Goal: Navigation & Orientation: Find specific page/section

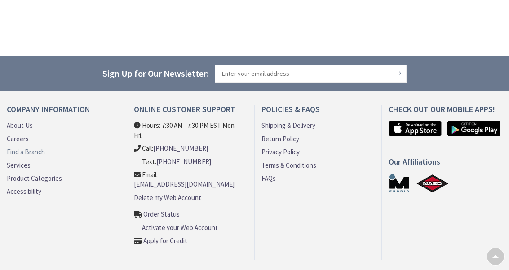
click at [18, 152] on link "Find a Branch" at bounding box center [26, 151] width 38 height 9
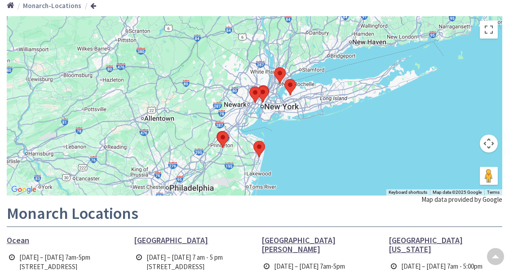
scroll to position [119, 0]
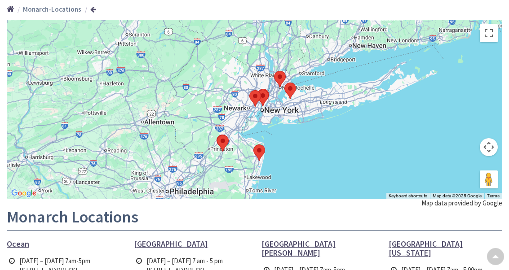
click at [222, 143] on img at bounding box center [222, 144] width 19 height 24
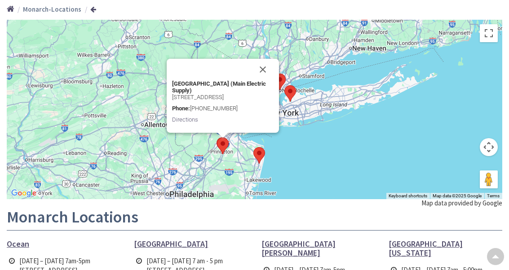
click at [333, 203] on div "To navigate the map with touch gestures double-tap and hold your finger on the …" at bounding box center [255, 237] width 496 height 434
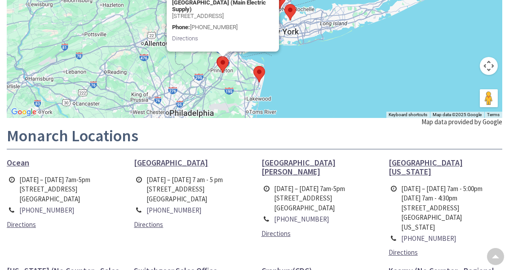
scroll to position [220, 0]
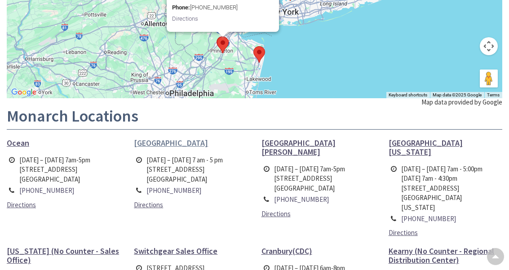
click at [168, 142] on span "Monroe Township" at bounding box center [171, 143] width 74 height 10
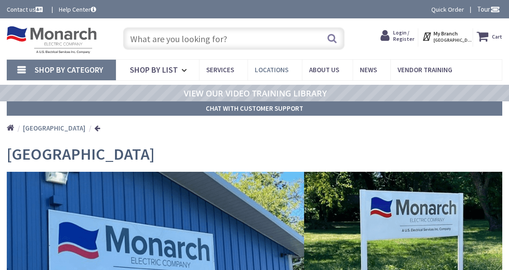
click at [262, 69] on span "Locations" at bounding box center [272, 70] width 34 height 9
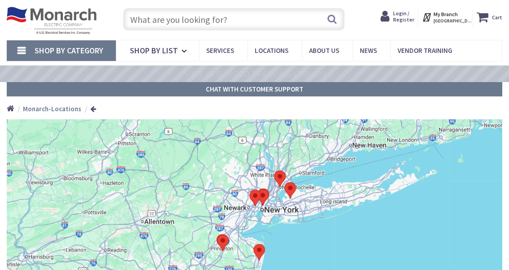
scroll to position [56, 0]
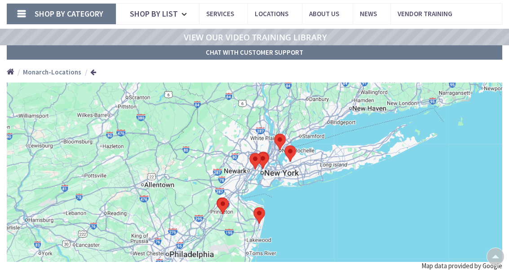
click at [260, 213] on img at bounding box center [259, 216] width 19 height 24
click at [259, 214] on img at bounding box center [259, 216] width 19 height 24
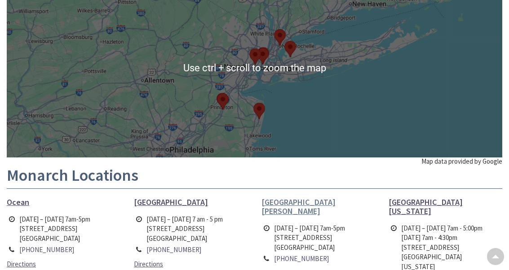
scroll to position [162, 0]
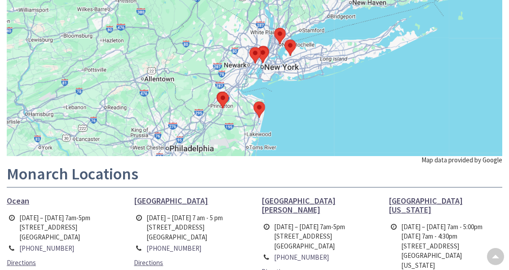
click at [261, 108] on img at bounding box center [259, 110] width 19 height 24
click at [223, 98] on img at bounding box center [222, 101] width 19 height 24
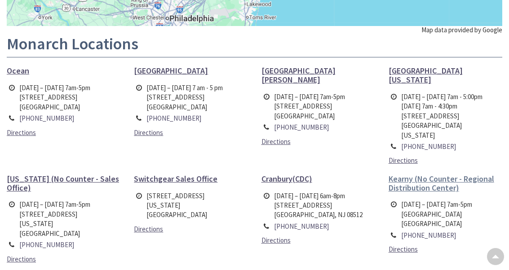
scroll to position [0, 0]
click at [286, 174] on span "Cranbury(CDC)" at bounding box center [287, 179] width 51 height 10
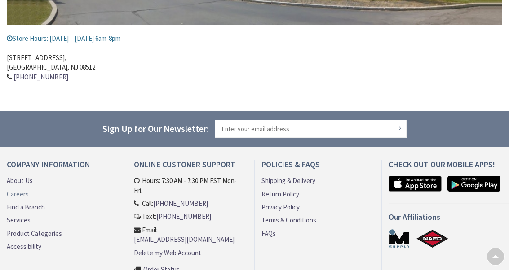
click at [19, 191] on link "Careers" at bounding box center [18, 194] width 22 height 9
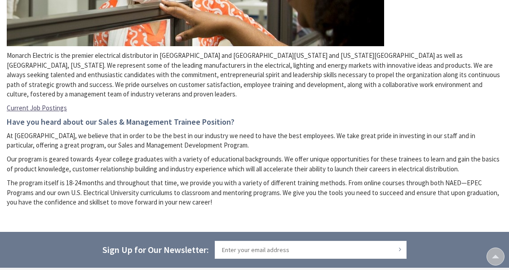
scroll to position [258, 0]
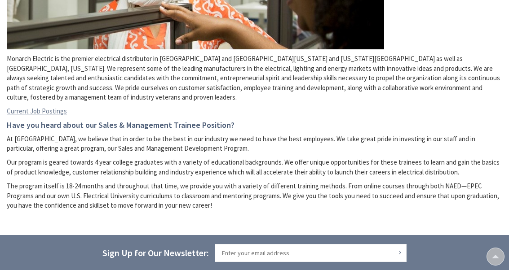
click at [26, 108] on link "Current Job Postings" at bounding box center [37, 110] width 60 height 9
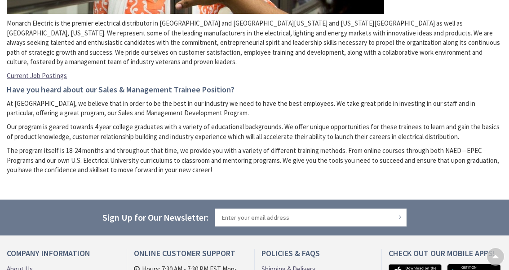
scroll to position [338, 0]
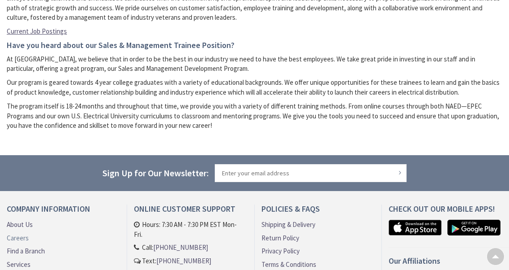
click at [20, 235] on link "Careers" at bounding box center [18, 238] width 22 height 9
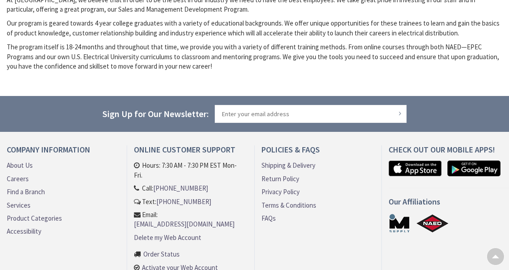
scroll to position [286, 0]
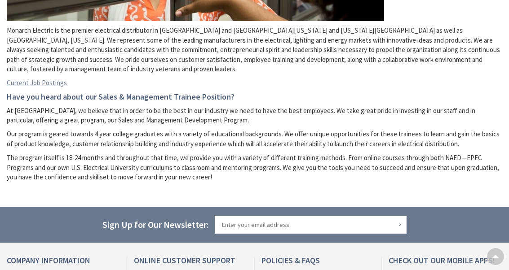
click at [46, 83] on link "Current Job Postings" at bounding box center [37, 82] width 60 height 9
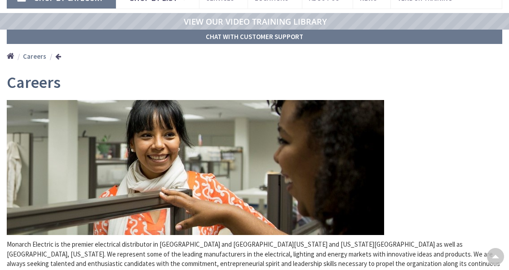
scroll to position [0, 0]
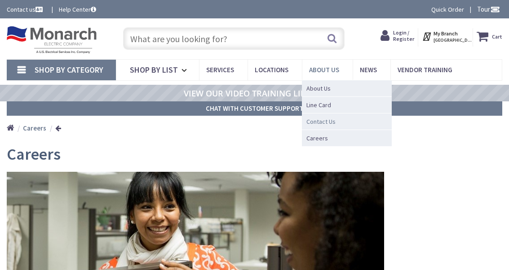
click at [320, 124] on span "Contact Us" at bounding box center [320, 121] width 29 height 9
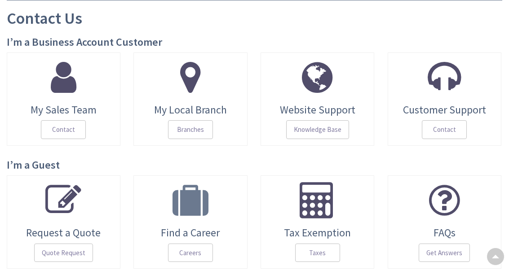
scroll to position [124, 0]
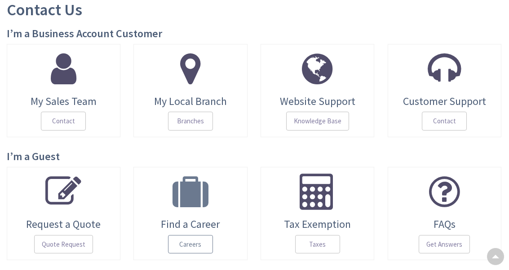
click at [195, 241] on span "Careers" at bounding box center [190, 244] width 45 height 19
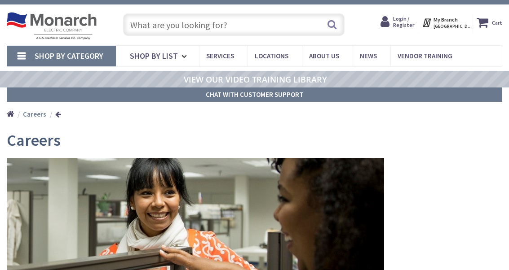
scroll to position [13, 0]
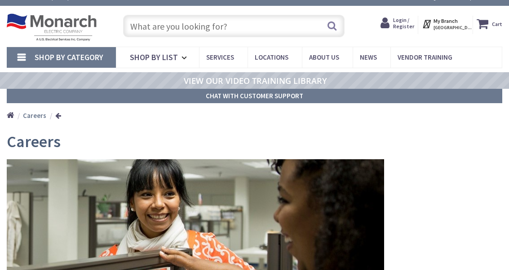
click at [447, 22] on strong "My Branch" at bounding box center [446, 21] width 24 height 7
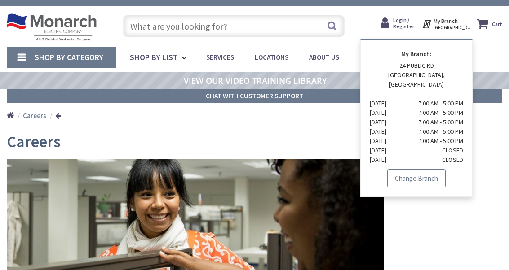
click at [422, 170] on link "Change Branch" at bounding box center [416, 178] width 58 height 19
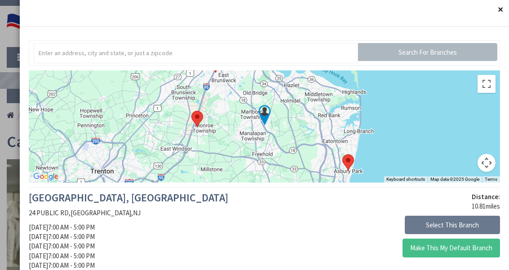
click at [439, 87] on div at bounding box center [264, 127] width 471 height 112
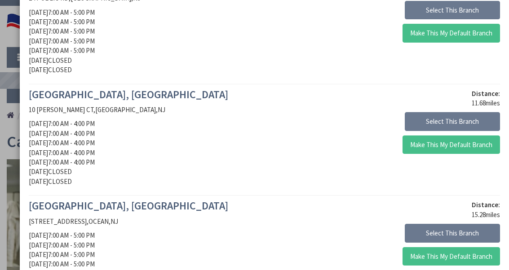
scroll to position [214, 0]
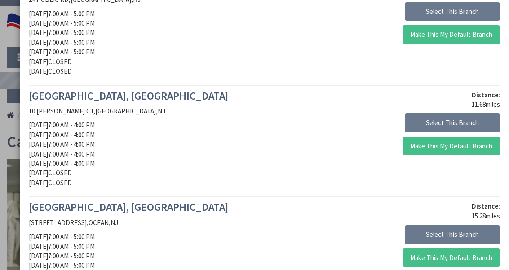
click at [424, 119] on button "Select This Branch" at bounding box center [452, 123] width 95 height 19
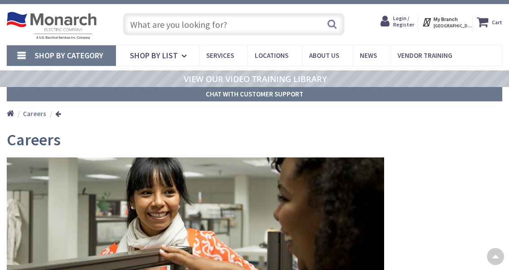
scroll to position [17, 0]
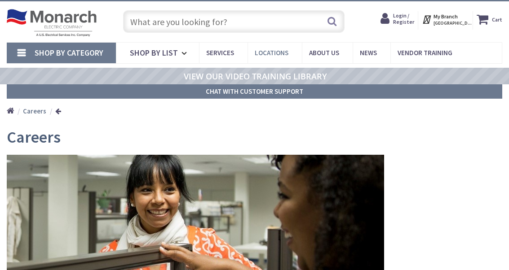
click at [274, 53] on span "Locations" at bounding box center [272, 53] width 34 height 9
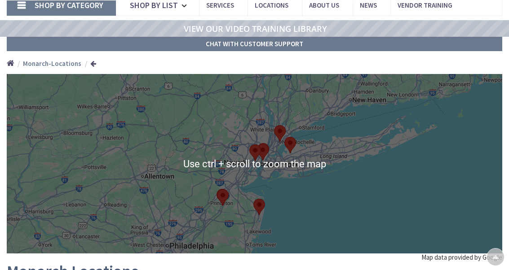
scroll to position [65, 0]
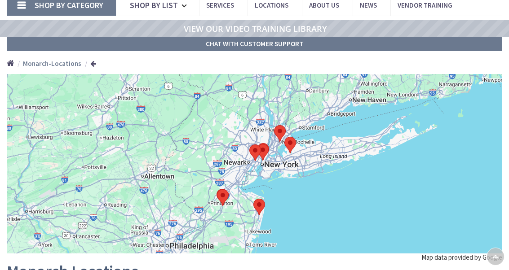
click at [208, 270] on h1 "Monarch Locations" at bounding box center [255, 274] width 496 height 23
click at [258, 205] on img at bounding box center [259, 207] width 19 height 24
click at [259, 204] on img at bounding box center [259, 207] width 19 height 24
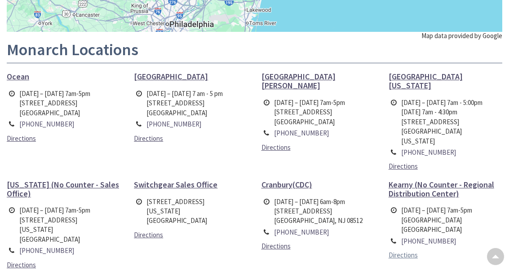
scroll to position [0, 0]
click at [403, 251] on span "Directions" at bounding box center [403, 255] width 29 height 9
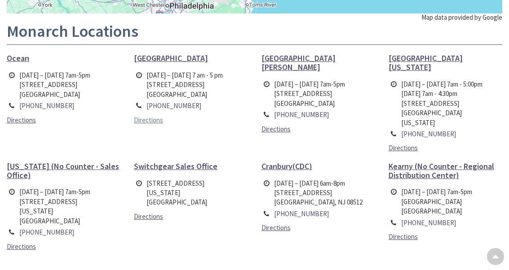
click at [149, 119] on span "Directions" at bounding box center [148, 120] width 29 height 9
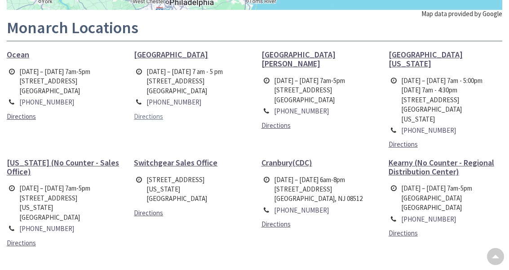
scroll to position [287, 0]
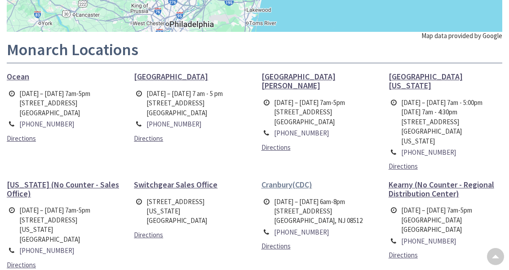
click at [282, 180] on span "Cranbury(CDC)" at bounding box center [287, 185] width 51 height 10
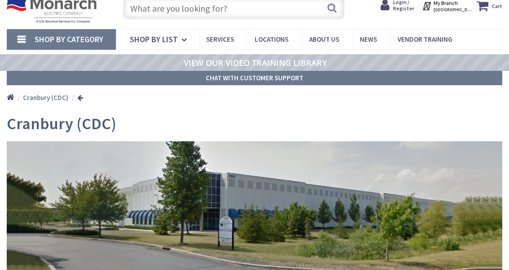
scroll to position [67, 0]
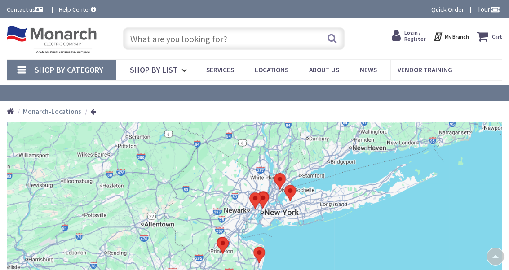
scroll to position [251, 0]
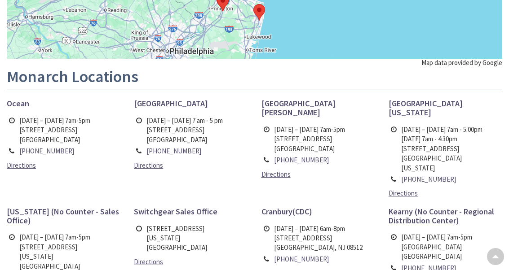
scroll to position [0, 0]
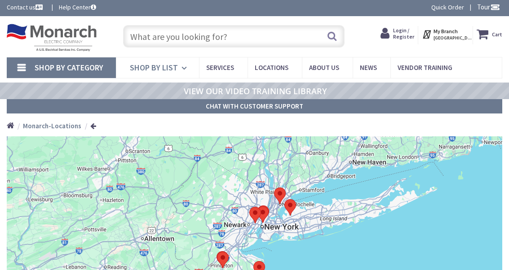
scroll to position [3, 0]
